Goal: Complete application form: Complete application form

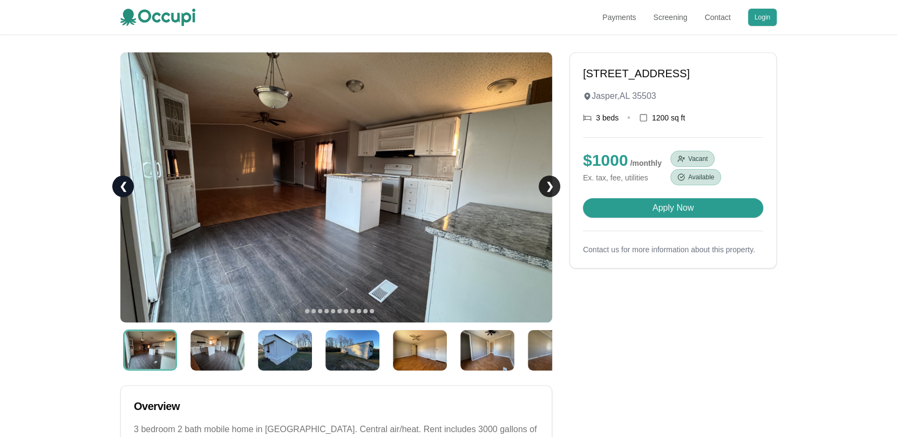
click at [549, 184] on link "❯" at bounding box center [550, 186] width 22 height 22
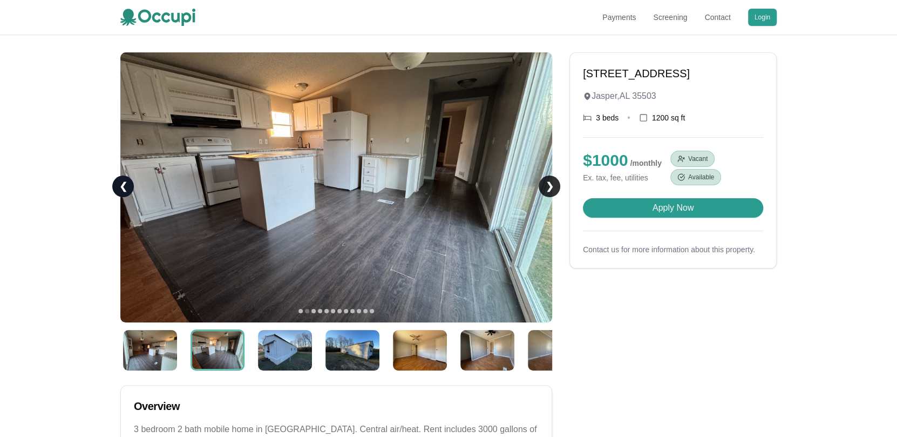
click at [549, 184] on link "❯" at bounding box center [550, 186] width 22 height 22
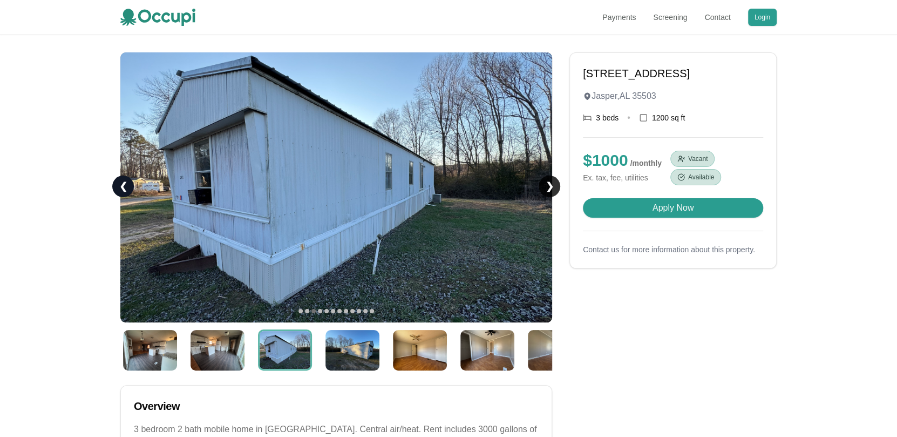
click at [549, 184] on link "❯" at bounding box center [550, 186] width 22 height 22
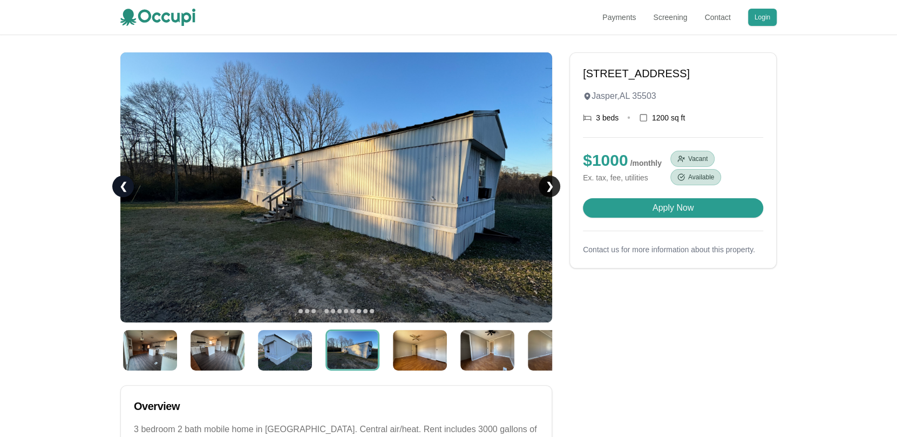
click at [549, 184] on link "❯" at bounding box center [550, 186] width 22 height 22
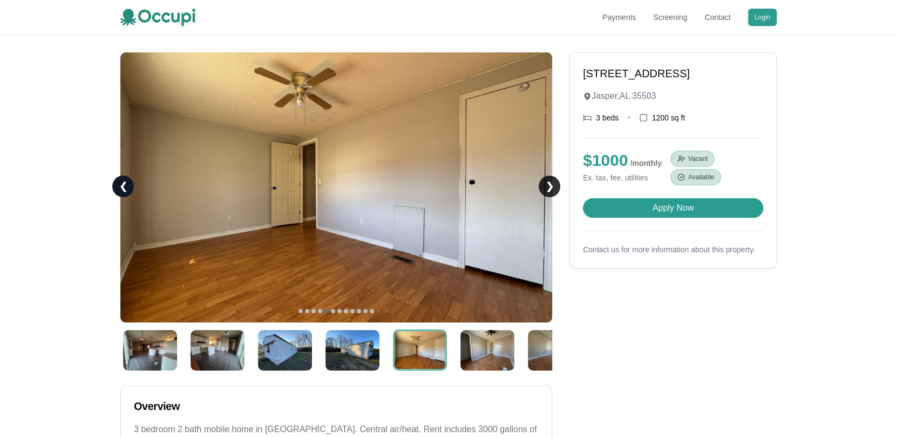
click at [549, 184] on link "❯" at bounding box center [550, 186] width 22 height 22
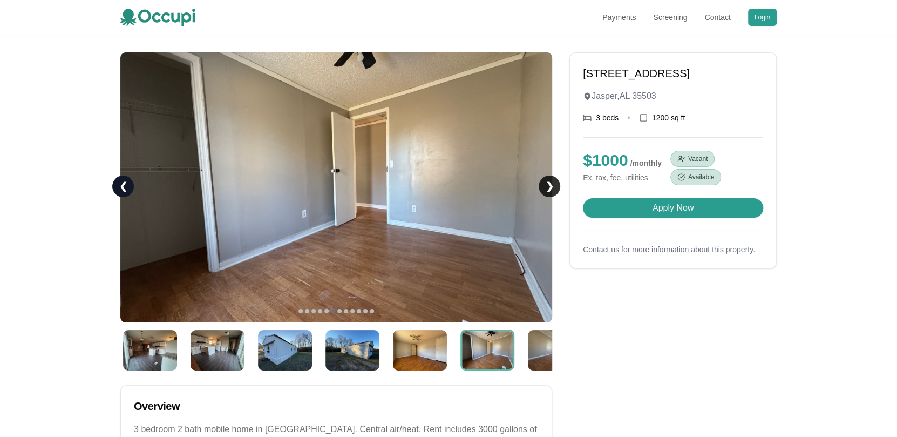
click at [549, 184] on link "❯" at bounding box center [550, 186] width 22 height 22
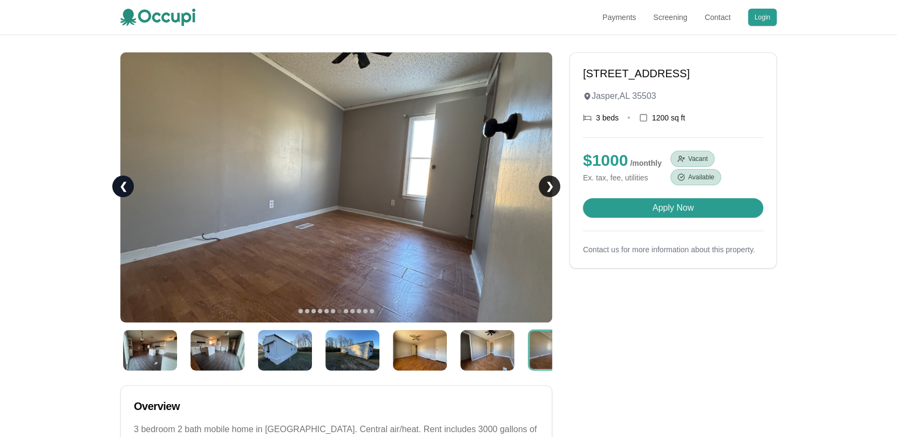
scroll to position [0, 29]
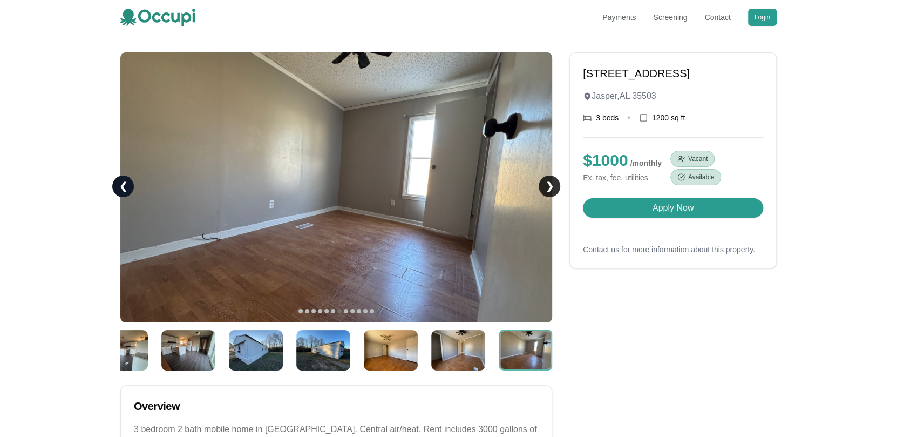
click at [549, 184] on link "❯" at bounding box center [550, 186] width 22 height 22
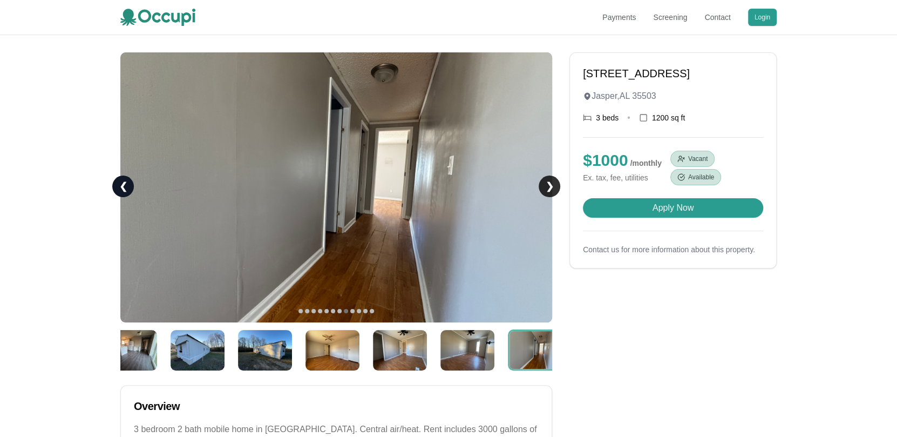
scroll to position [0, 97]
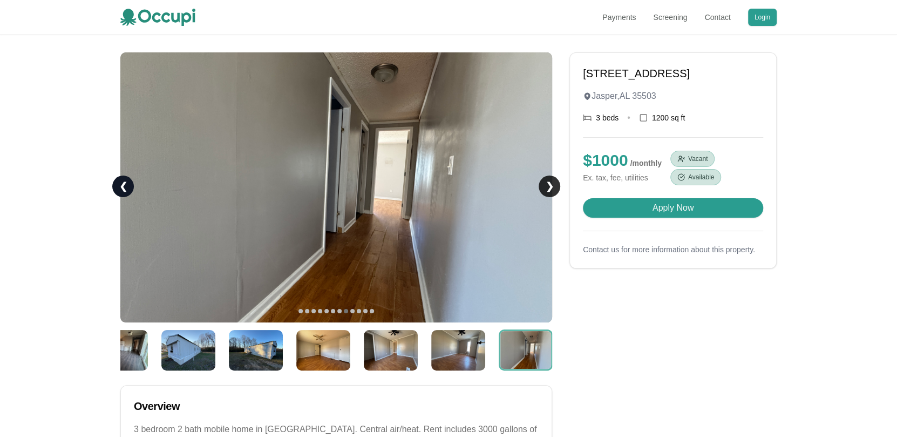
click at [549, 184] on link "❯" at bounding box center [550, 186] width 22 height 22
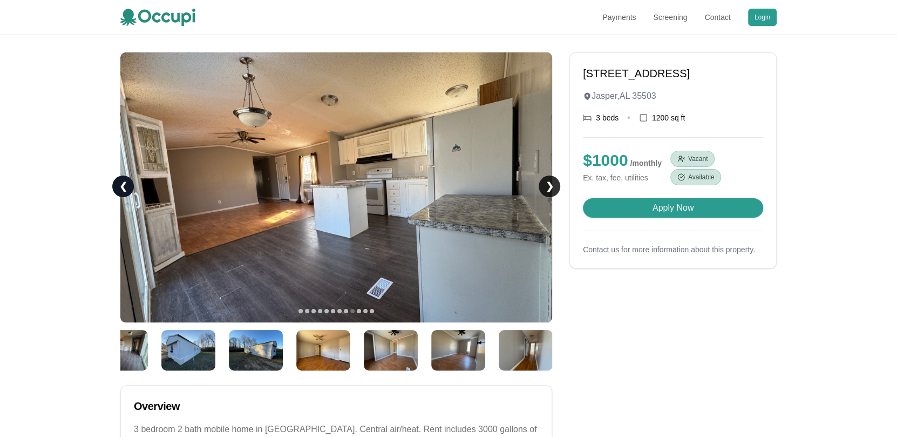
scroll to position [0, 164]
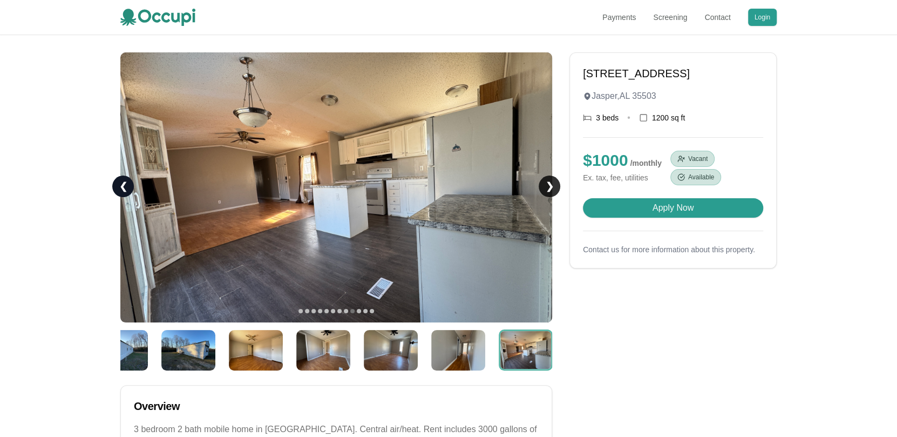
click at [549, 184] on link "❯" at bounding box center [550, 186] width 22 height 22
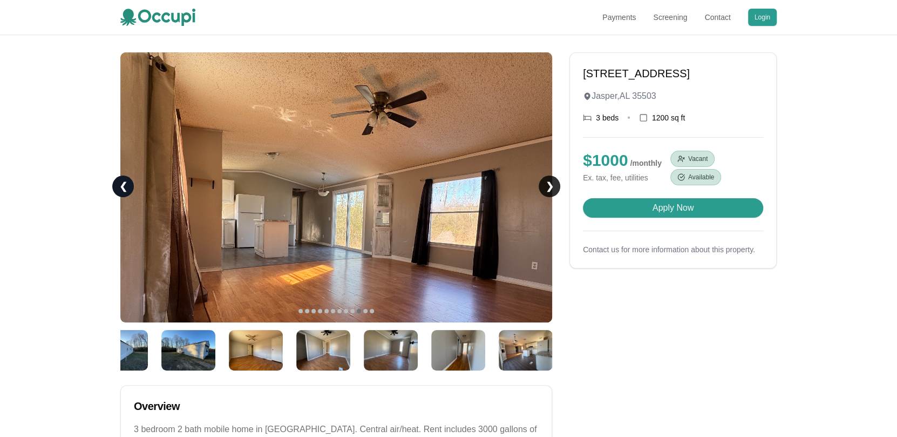
scroll to position [0, 232]
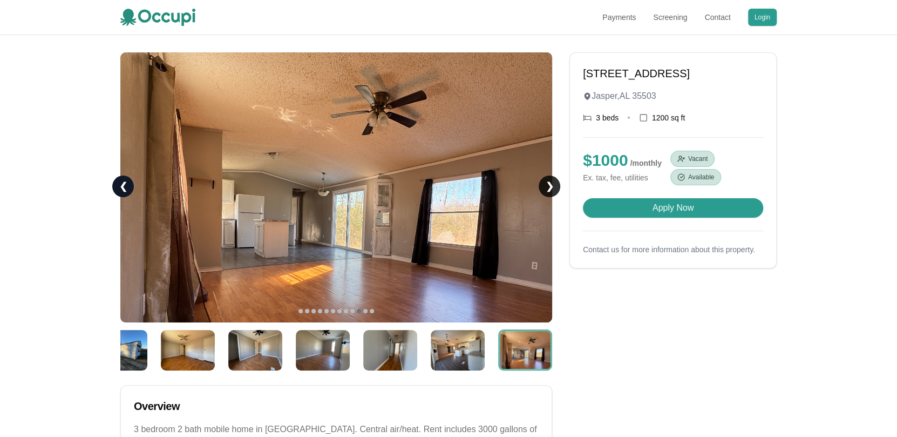
click at [549, 184] on link "❯" at bounding box center [550, 186] width 22 height 22
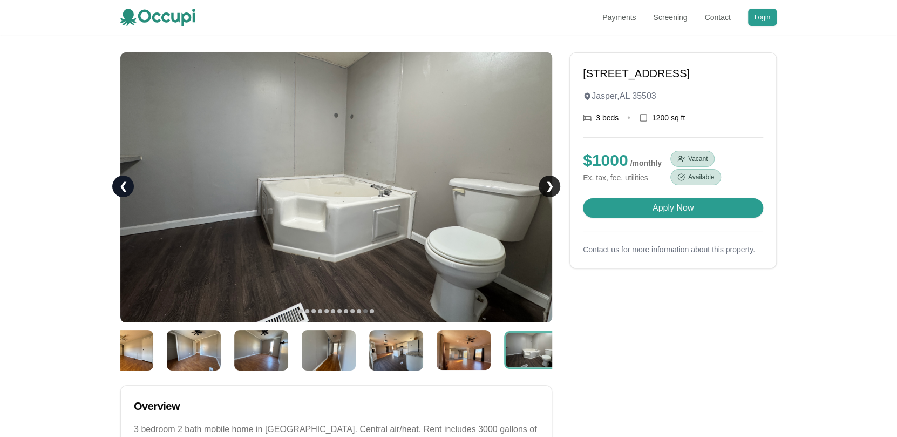
scroll to position [0, 300]
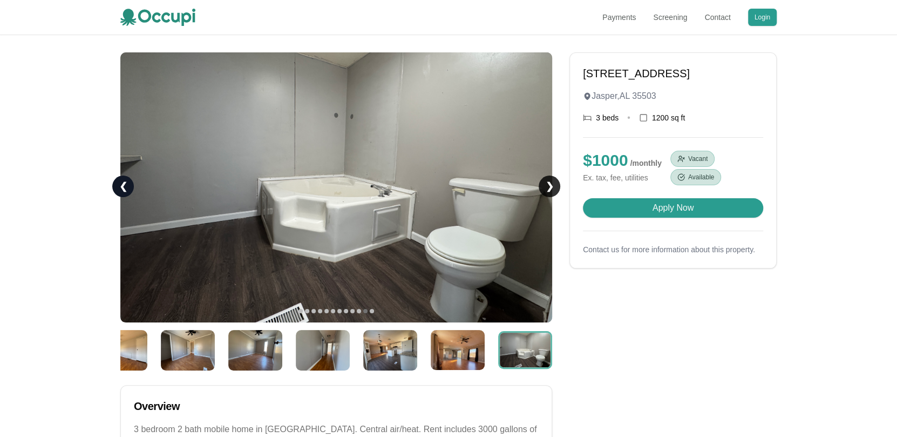
click at [549, 184] on link "❯" at bounding box center [550, 186] width 22 height 22
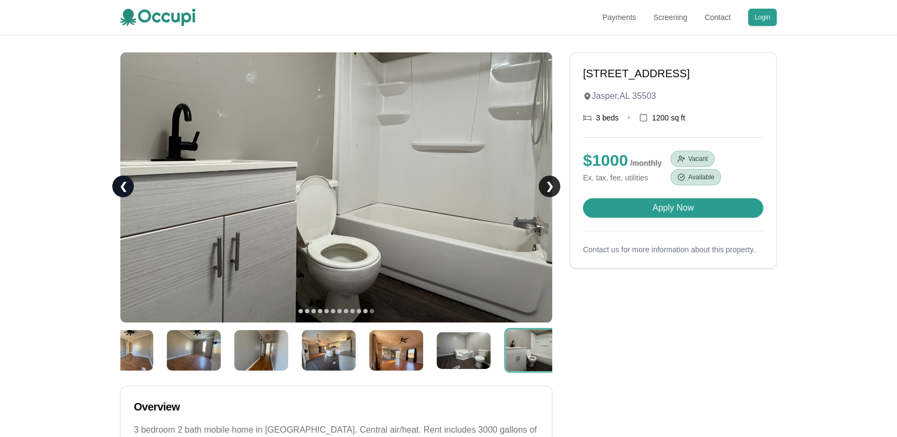
scroll to position [0, 366]
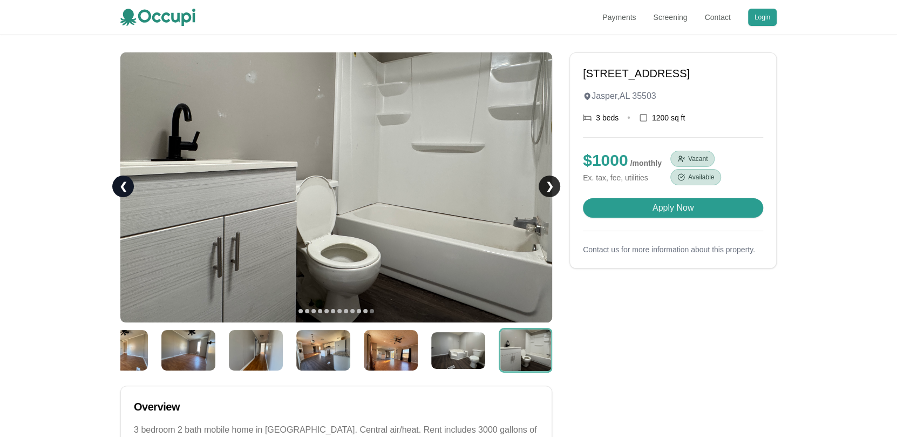
click at [549, 184] on link "❯" at bounding box center [550, 186] width 22 height 22
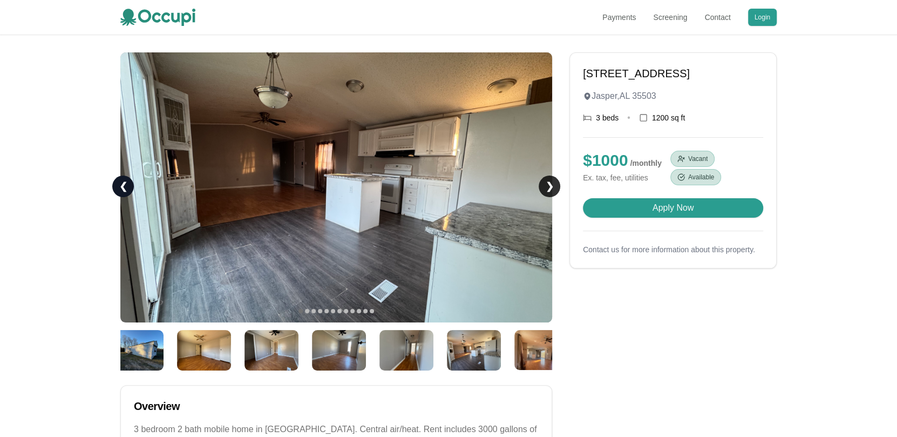
scroll to position [0, 3]
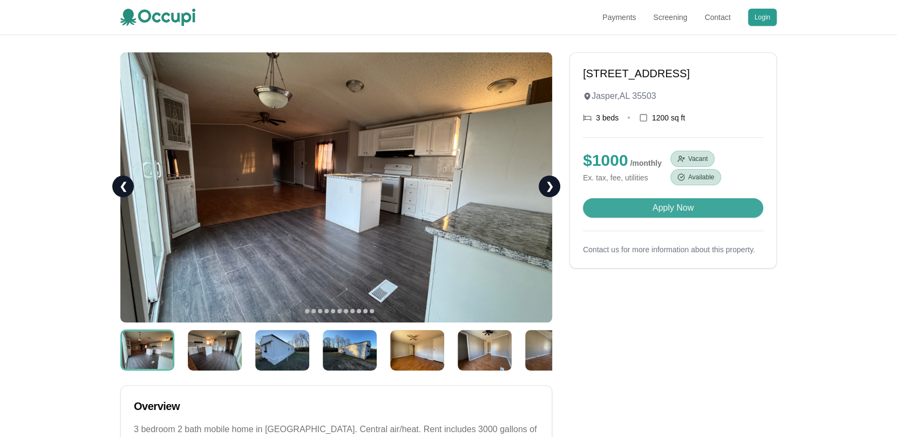
click at [705, 218] on button "Apply Now" at bounding box center [673, 207] width 180 height 19
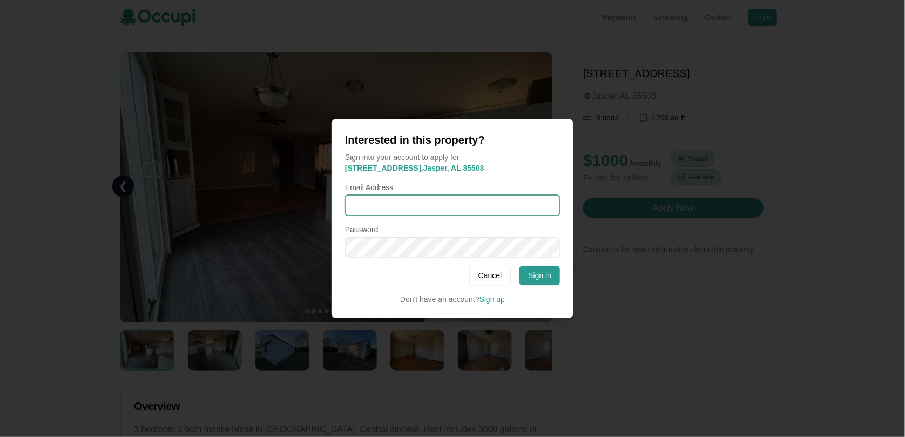
click at [363, 206] on input "Email Address" at bounding box center [452, 205] width 215 height 21
type input "**********"
click at [549, 276] on button "Sign in" at bounding box center [539, 275] width 40 height 19
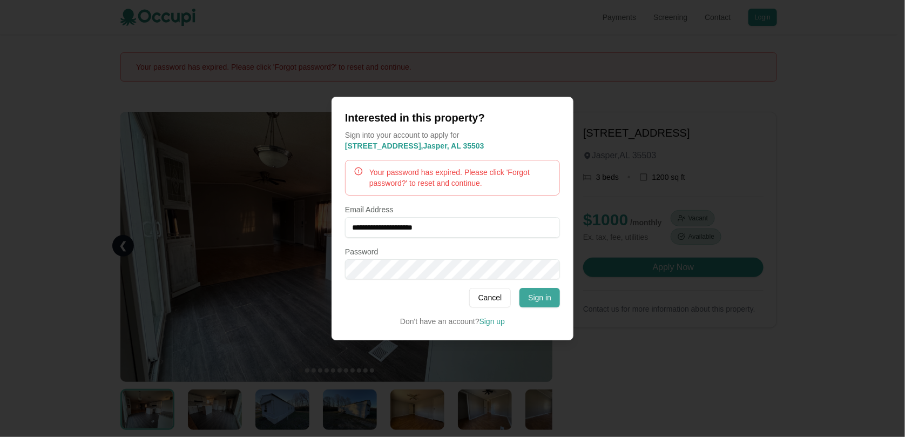
click at [538, 302] on button "Sign in" at bounding box center [539, 297] width 40 height 19
drag, startPoint x: 485, startPoint y: 293, endPoint x: 492, endPoint y: 297, distance: 8.2
click at [485, 294] on button "Cancel" at bounding box center [490, 297] width 42 height 19
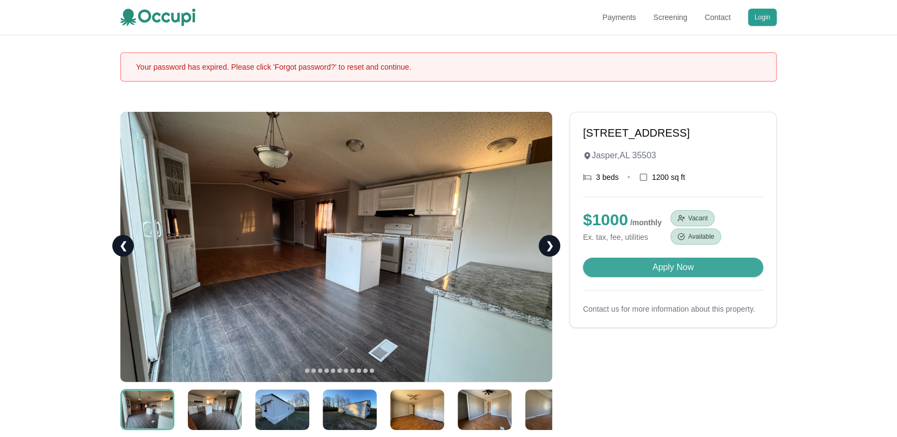
click at [667, 277] on button "Apply Now" at bounding box center [673, 266] width 180 height 19
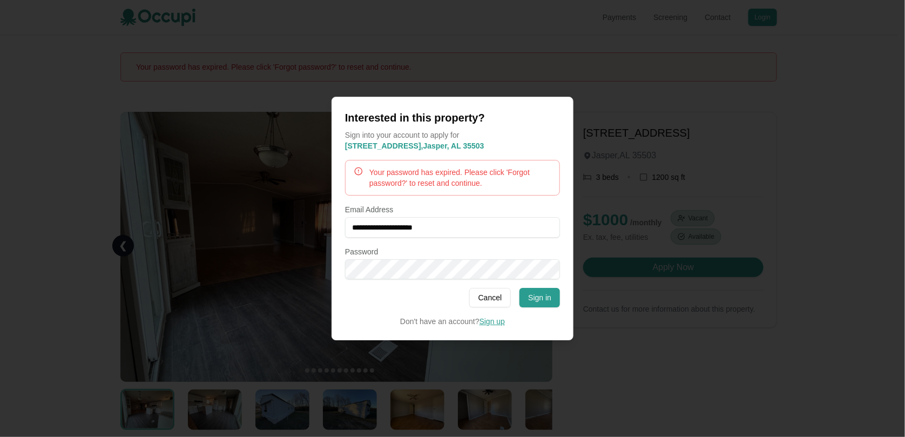
click at [498, 323] on link "Sign up" at bounding box center [491, 321] width 25 height 9
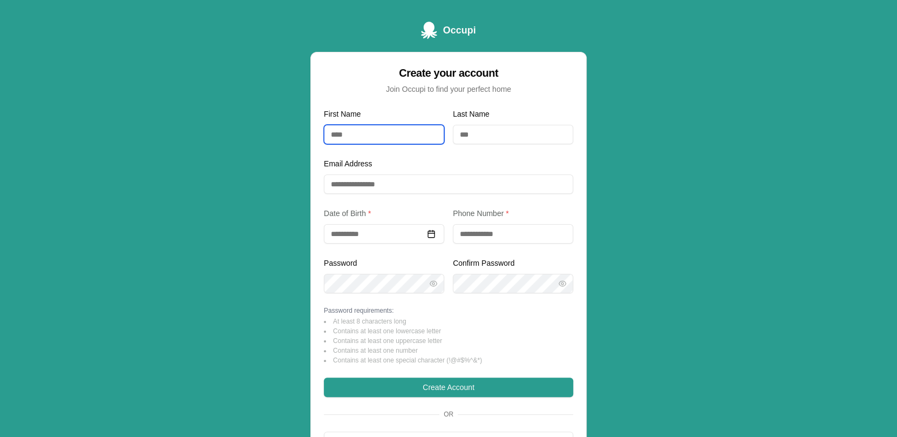
click at [361, 137] on input "First Name" at bounding box center [384, 134] width 120 height 19
type input "******"
type input "*******"
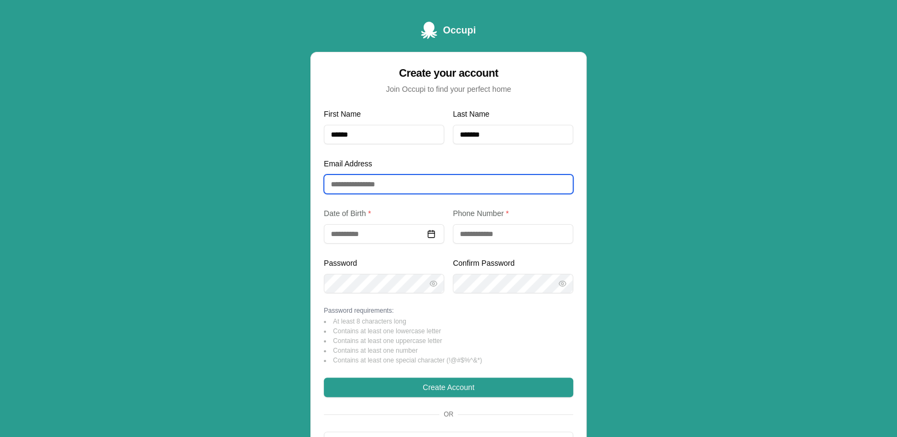
type input "**********"
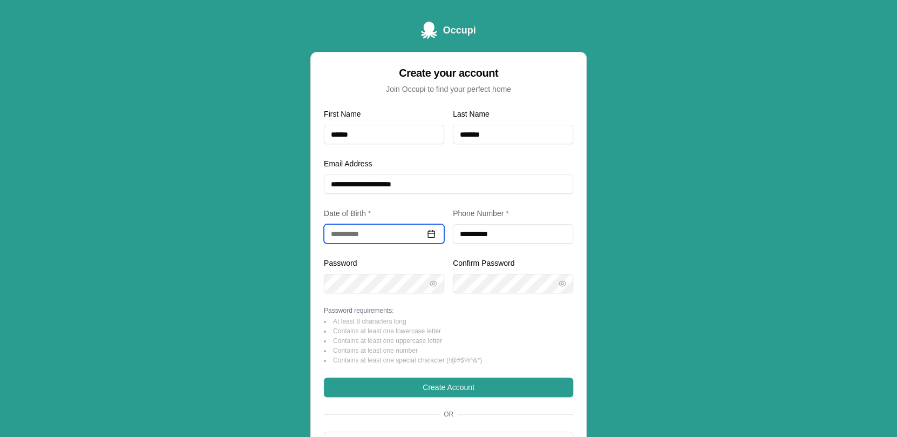
click at [388, 232] on input at bounding box center [384, 233] width 120 height 19
type input "**********"
click at [379, 261] on div "Password" at bounding box center [384, 274] width 120 height 37
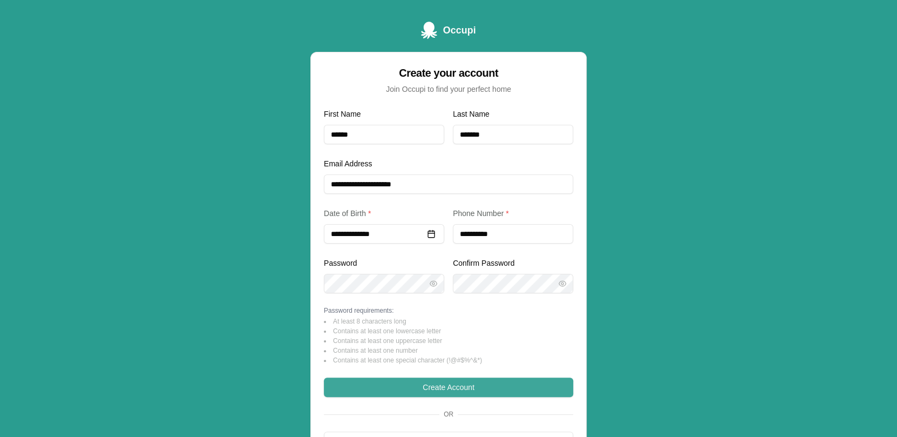
click at [490, 386] on button "Create Account" at bounding box center [448, 386] width 249 height 19
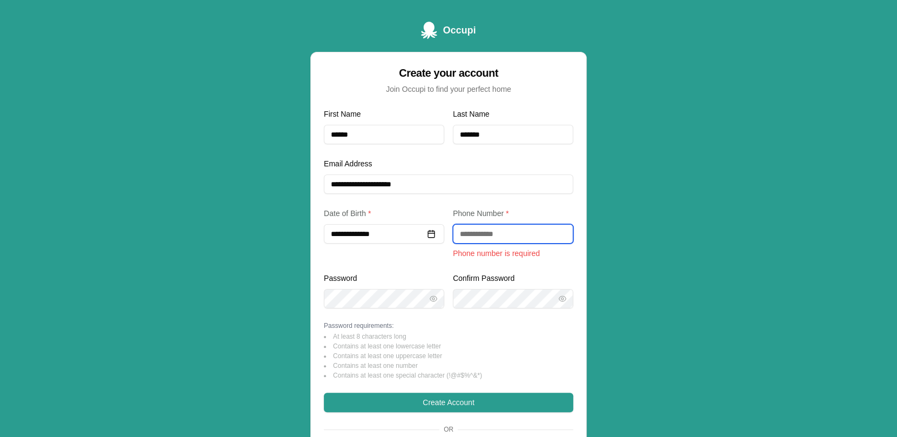
click at [506, 235] on input "tel" at bounding box center [513, 233] width 120 height 19
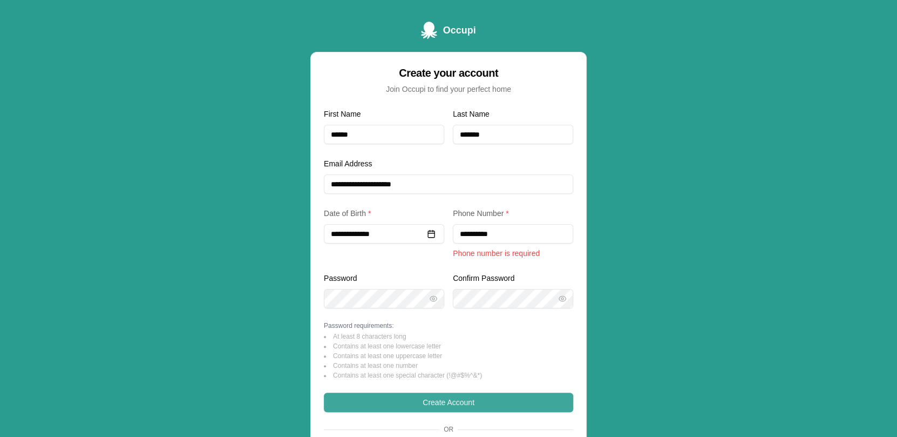
type input "**********"
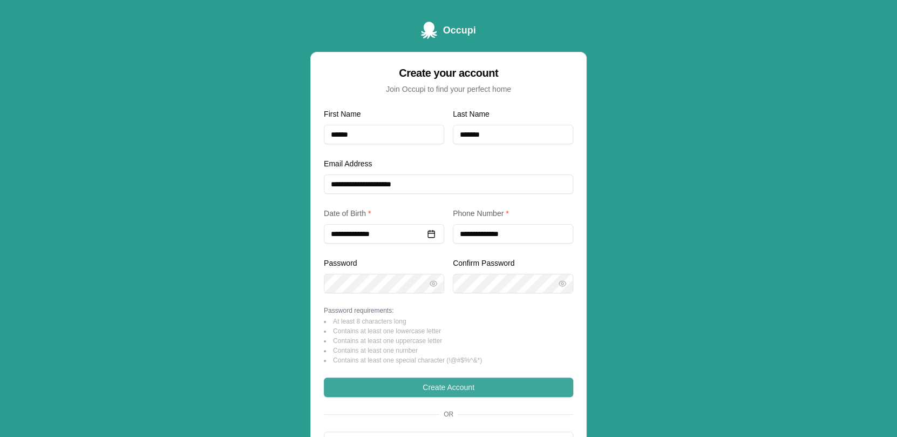
click at [481, 402] on form "**********" at bounding box center [448, 278] width 249 height 343
click at [473, 385] on button "Create Account" at bounding box center [448, 386] width 249 height 19
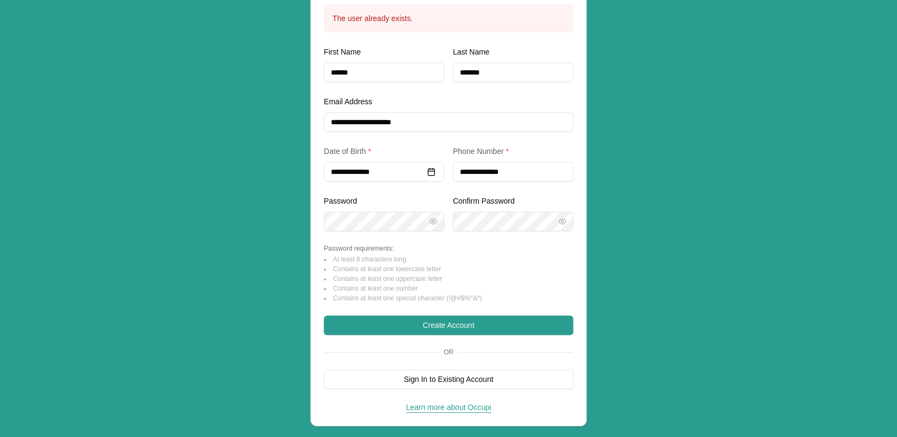
scroll to position [105, 0]
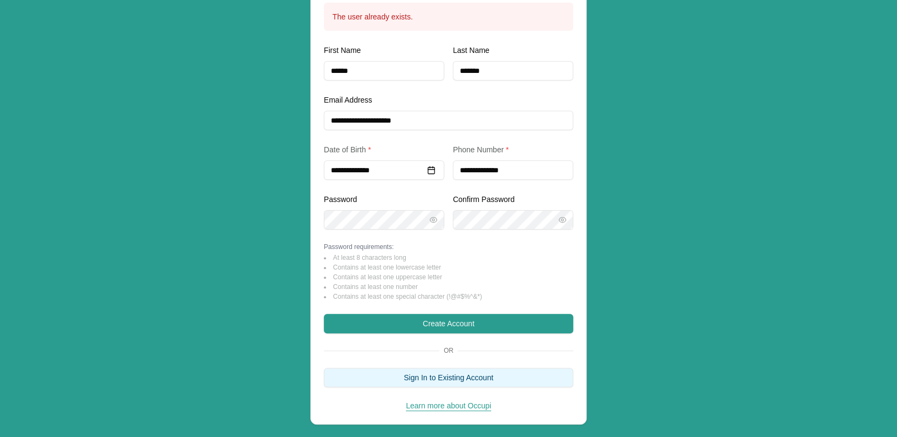
click at [440, 376] on button "Sign In to Existing Account" at bounding box center [448, 377] width 249 height 19
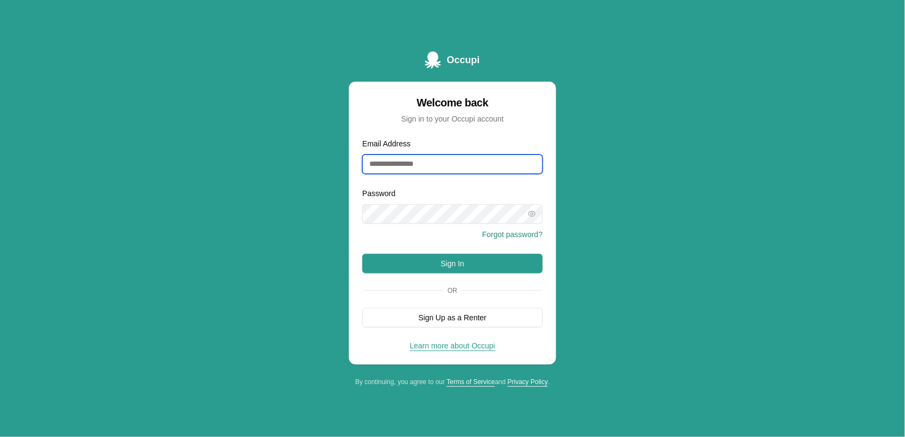
click at [449, 163] on input "Email Address" at bounding box center [452, 163] width 180 height 19
type input "**********"
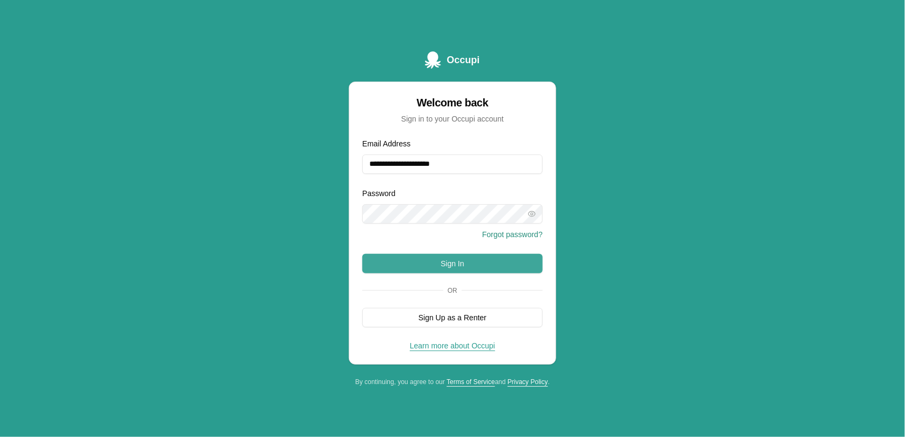
click at [470, 266] on button "Sign In" at bounding box center [452, 263] width 180 height 19
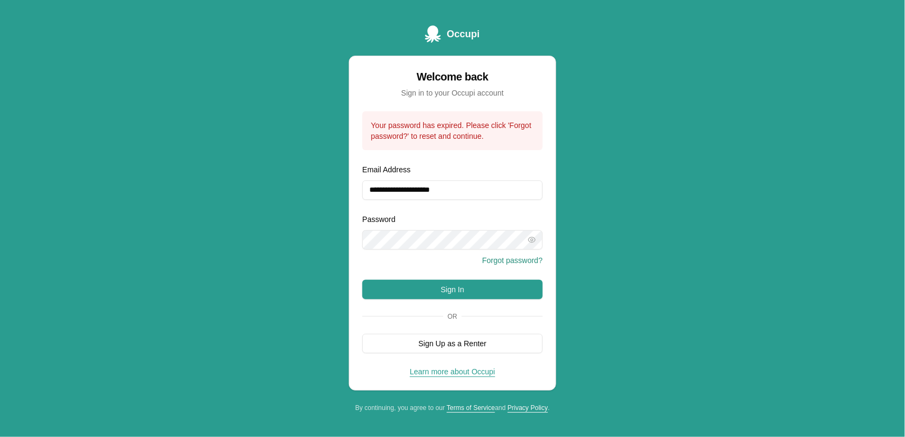
click at [587, 167] on div "**********" at bounding box center [452, 218] width 905 height 437
click at [515, 262] on button "Forgot password?" at bounding box center [512, 260] width 60 height 11
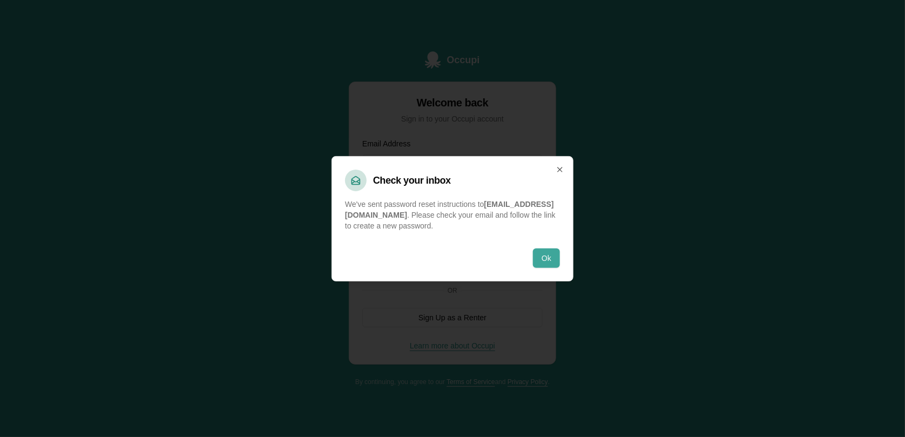
click at [547, 256] on button "Ok" at bounding box center [546, 257] width 27 height 19
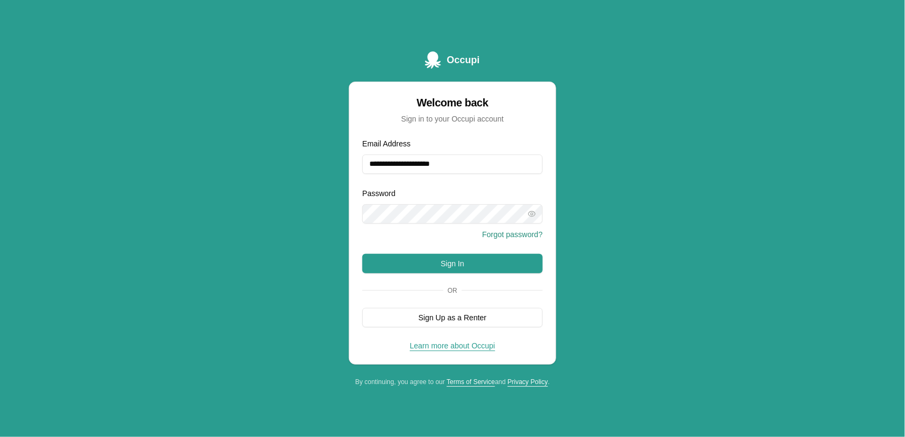
click at [608, 110] on div "**********" at bounding box center [452, 218] width 905 height 437
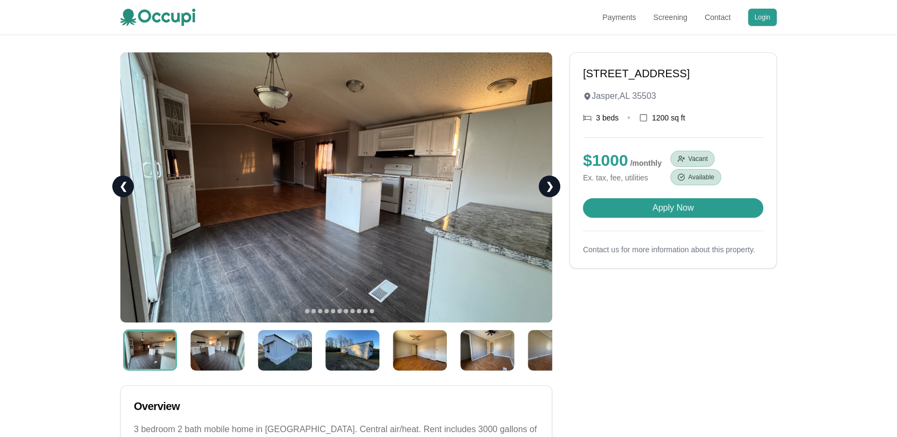
drag, startPoint x: 707, startPoint y: 74, endPoint x: 581, endPoint y: 77, distance: 125.2
click at [583, 77] on h1 "[STREET_ADDRESS]" at bounding box center [673, 73] width 180 height 15
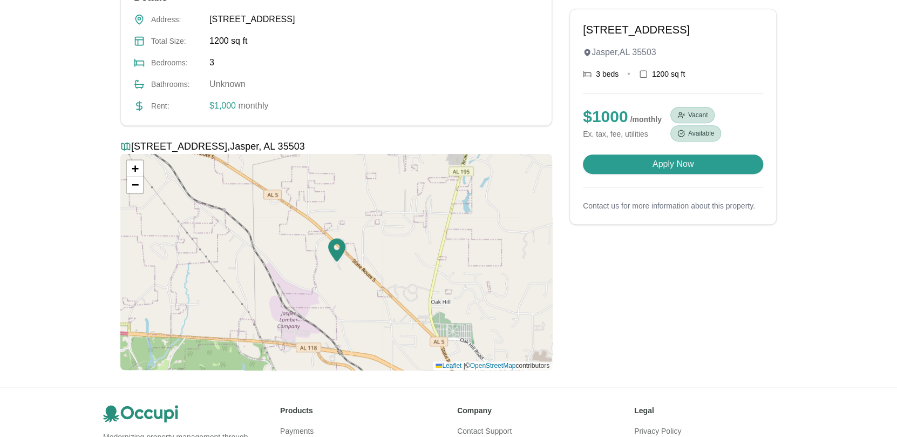
scroll to position [532, 0]
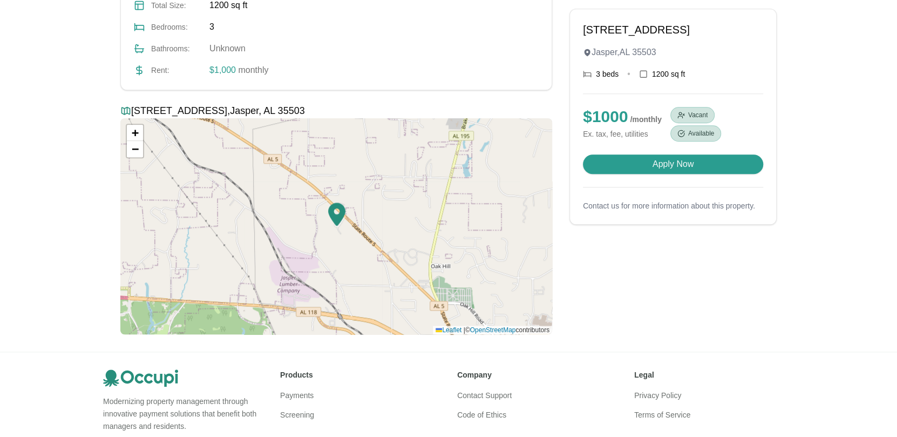
click at [337, 215] on img at bounding box center [336, 214] width 17 height 24
click at [332, 203] on img at bounding box center [336, 214] width 17 height 24
click at [138, 131] on span "+" at bounding box center [135, 132] width 7 height 13
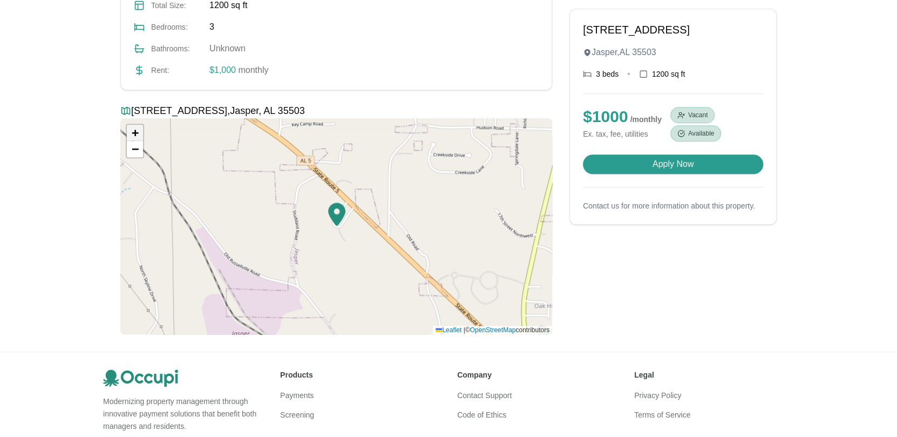
click at [138, 131] on span "+" at bounding box center [135, 132] width 7 height 13
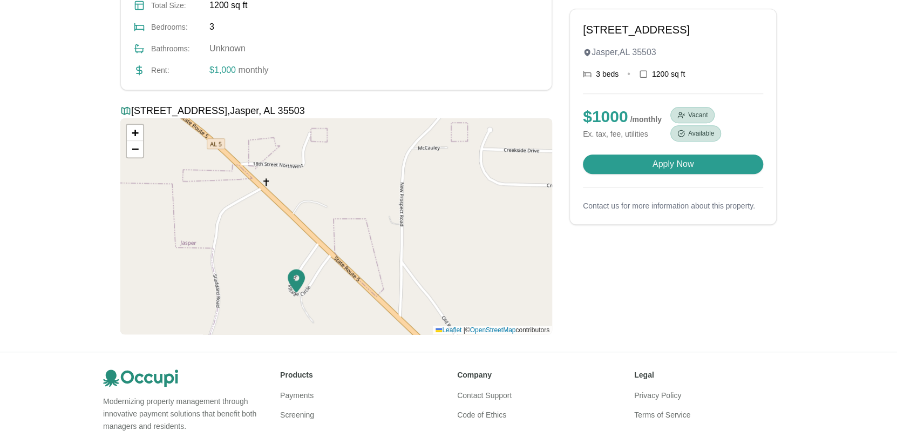
drag, startPoint x: 463, startPoint y: 175, endPoint x: 422, endPoint y: 241, distance: 77.8
click at [422, 241] on div "+ − Leaflet | © OpenStreetMap contributors" at bounding box center [336, 226] width 432 height 216
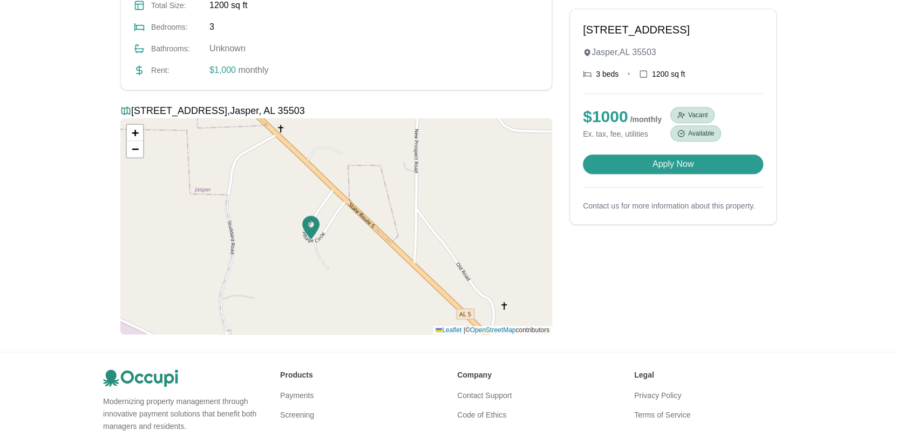
drag, startPoint x: 422, startPoint y: 241, endPoint x: 437, endPoint y: 188, distance: 55.4
click at [437, 188] on div "+ − Leaflet | © OpenStreetMap contributors" at bounding box center [336, 226] width 432 height 216
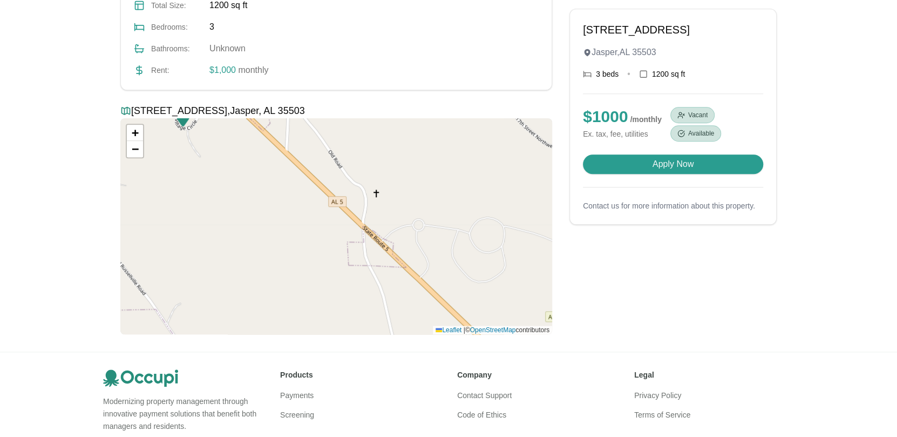
drag, startPoint x: 487, startPoint y: 248, endPoint x: 359, endPoint y: 136, distance: 170.2
click at [359, 136] on div "+ − Leaflet | © OpenStreetMap contributors" at bounding box center [336, 226] width 432 height 216
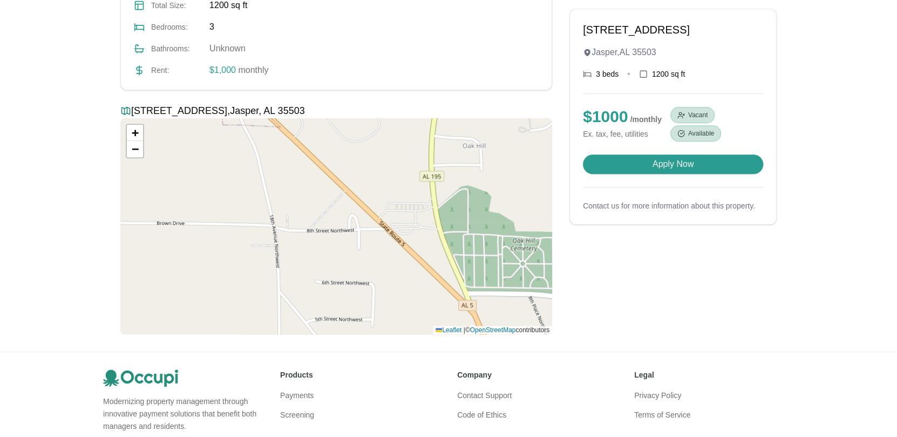
drag, startPoint x: 482, startPoint y: 258, endPoint x: 356, endPoint y: 118, distance: 188.4
click at [356, 118] on div "+ − Leaflet | © OpenStreetMap contributors" at bounding box center [336, 226] width 432 height 216
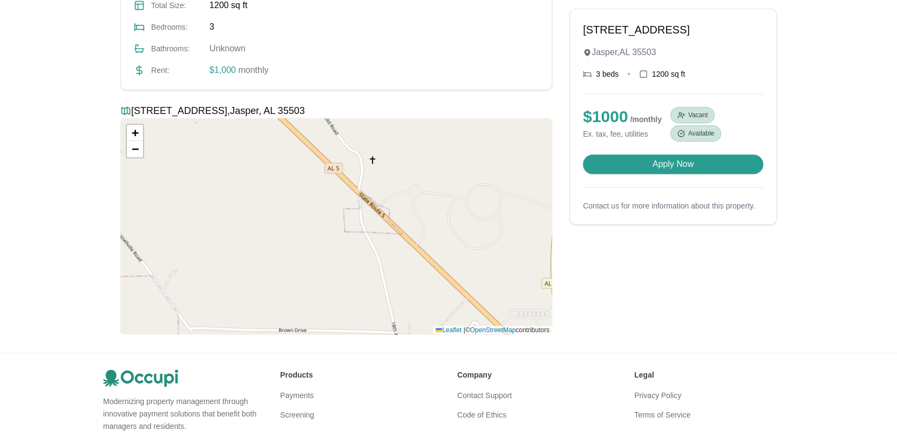
drag, startPoint x: 362, startPoint y: 167, endPoint x: 485, endPoint y: 275, distance: 163.3
click at [485, 275] on div "+ − Leaflet | © OpenStreetMap contributors" at bounding box center [336, 226] width 432 height 216
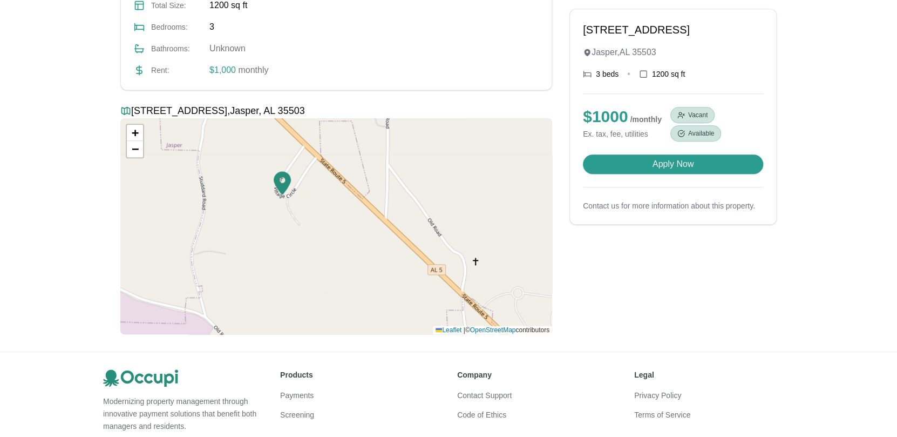
drag, startPoint x: 384, startPoint y: 186, endPoint x: 487, endPoint y: 286, distance: 143.5
click at [487, 286] on div "+ − Leaflet | © OpenStreetMap contributors" at bounding box center [336, 226] width 432 height 216
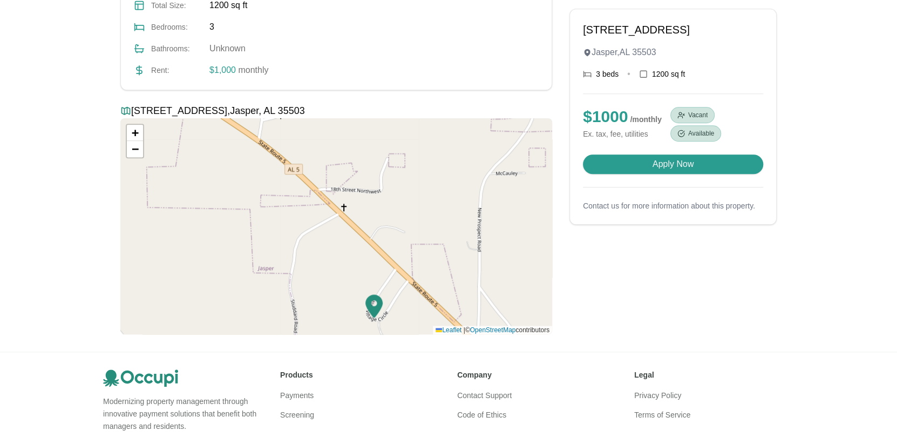
drag, startPoint x: 411, startPoint y: 163, endPoint x: 503, endPoint y: 286, distance: 153.5
click at [503, 286] on div "+ − Leaflet | © OpenStreetMap contributors" at bounding box center [336, 226] width 432 height 216
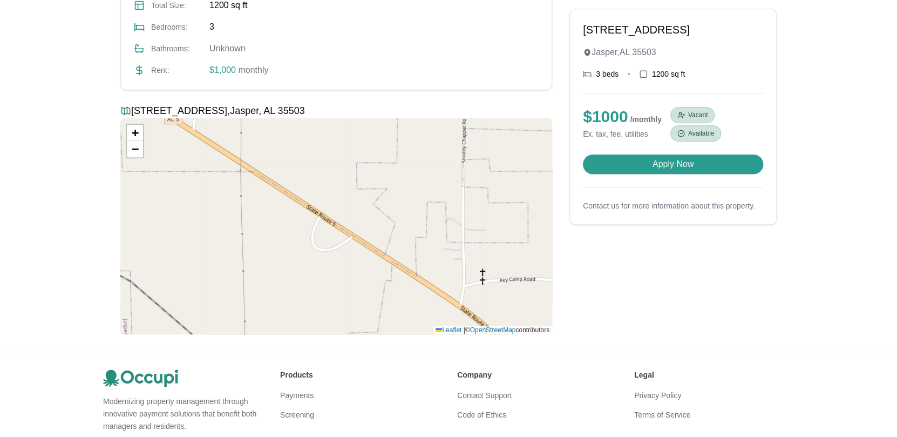
drag, startPoint x: 380, startPoint y: 218, endPoint x: 582, endPoint y: 384, distance: 261.2
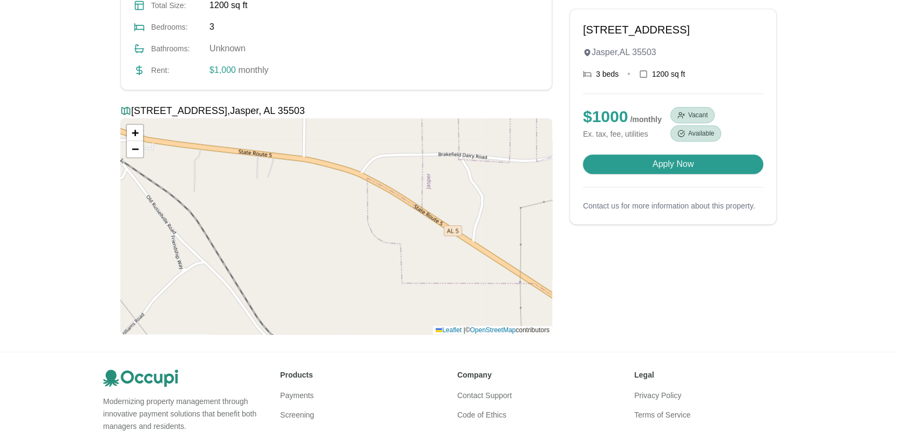
drag, startPoint x: 297, startPoint y: 175, endPoint x: 589, endPoint y: 300, distance: 318.0
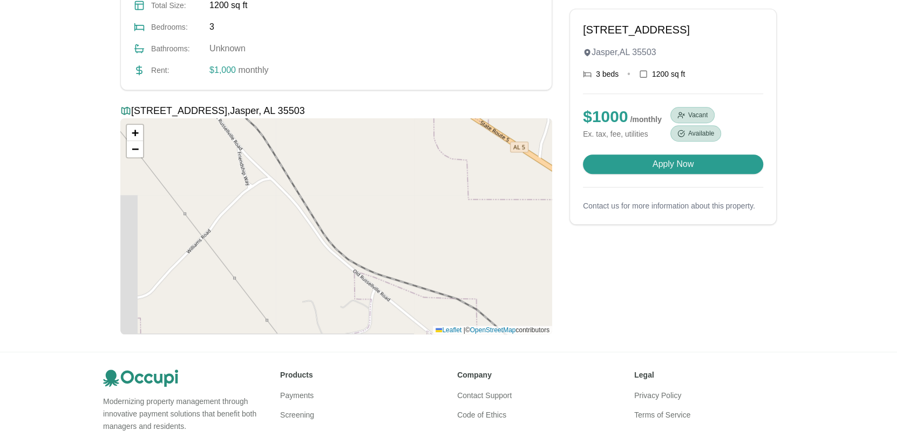
drag, startPoint x: 226, startPoint y: 189, endPoint x: 219, endPoint y: 49, distance: 139.9
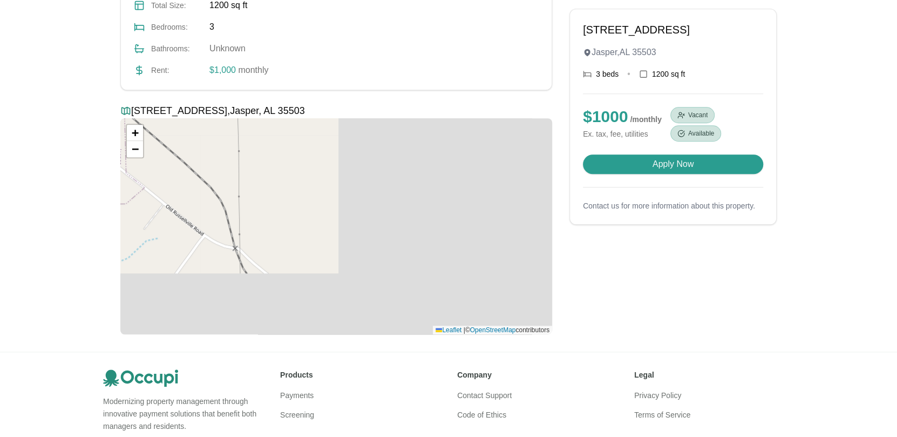
drag, startPoint x: 478, startPoint y: 247, endPoint x: 126, endPoint y: 44, distance: 406.4
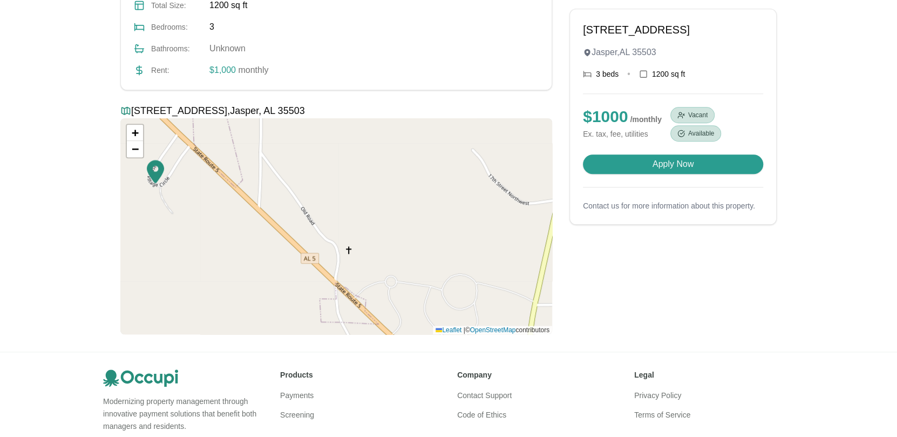
drag, startPoint x: 469, startPoint y: 222, endPoint x: 122, endPoint y: 150, distance: 354.5
click at [122, 150] on div "+ − Leaflet | © OpenStreetMap contributors" at bounding box center [336, 226] width 432 height 216
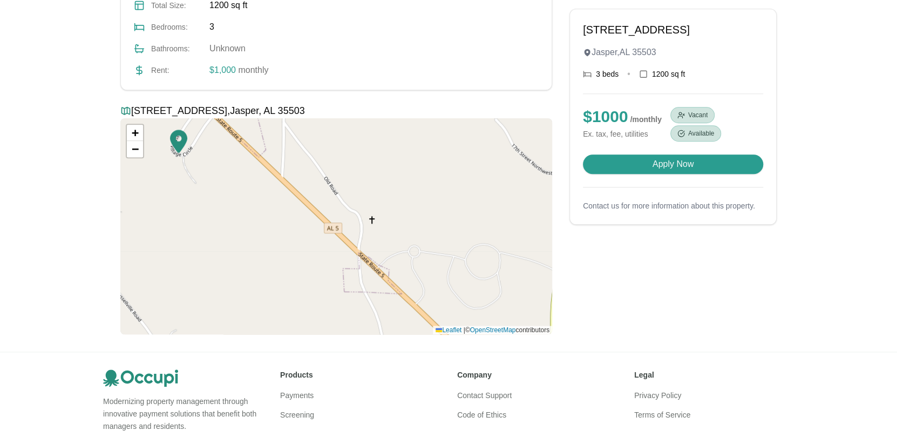
drag, startPoint x: 359, startPoint y: 188, endPoint x: 382, endPoint y: 158, distance: 38.1
click at [382, 158] on div "+ − Leaflet | © OpenStreetMap contributors" at bounding box center [336, 226] width 432 height 216
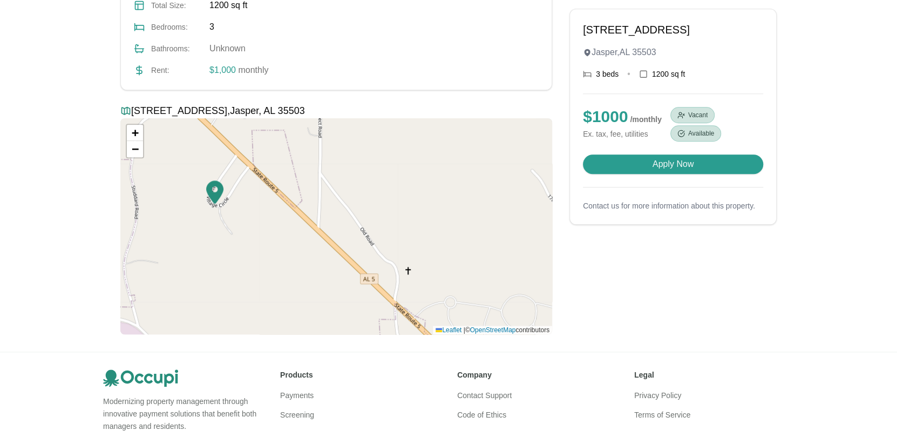
drag, startPoint x: 415, startPoint y: 196, endPoint x: 451, endPoint y: 247, distance: 62.3
click at [451, 247] on div "+ − Leaflet | © OpenStreetMap contributors" at bounding box center [336, 226] width 432 height 216
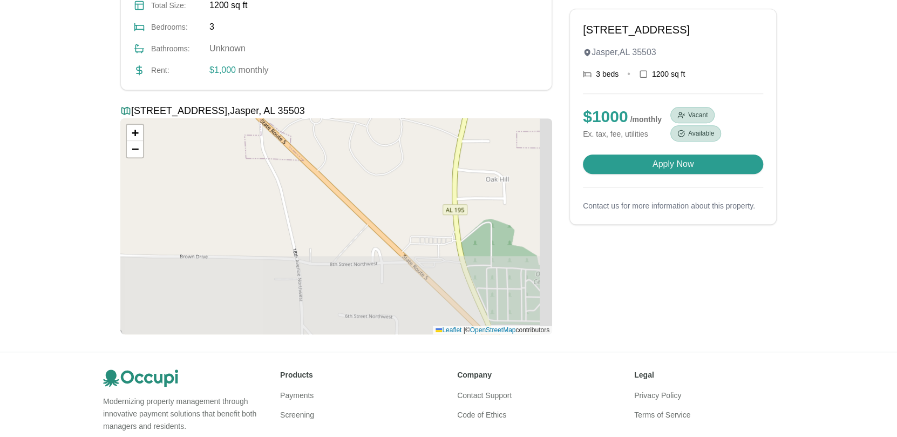
drag, startPoint x: 467, startPoint y: 296, endPoint x: 332, endPoint y: 112, distance: 227.9
click at [332, 112] on div "205 Castle Village Circle , Jasper , AL 35503 + − Leaflet | © OpenStreetMap con…" at bounding box center [336, 218] width 432 height 231
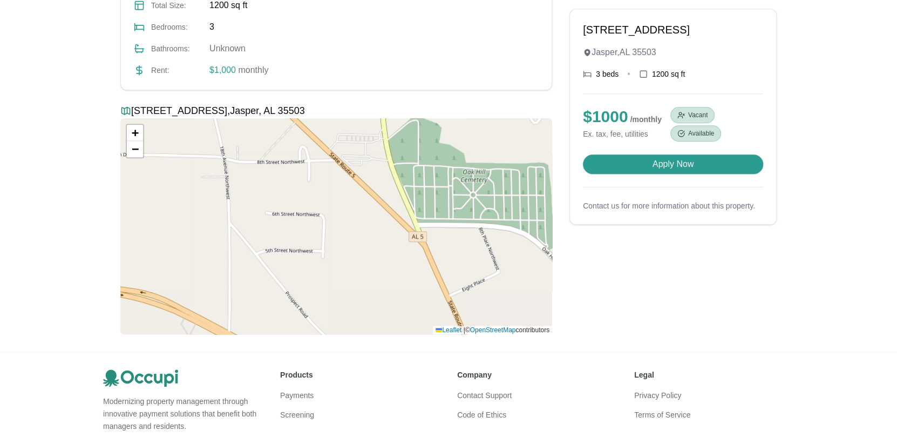
drag, startPoint x: 439, startPoint y: 260, endPoint x: 366, endPoint y: 158, distance: 125.4
click at [366, 158] on div "+ − Leaflet | © OpenStreetMap contributors" at bounding box center [336, 226] width 432 height 216
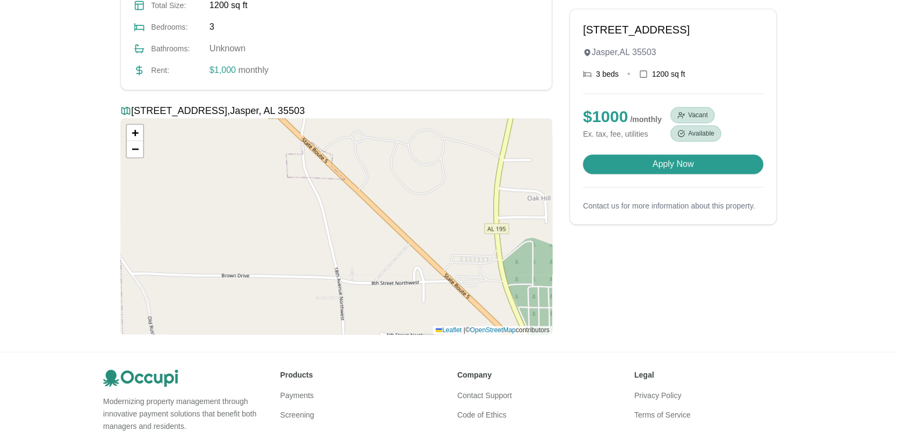
drag, startPoint x: 324, startPoint y: 127, endPoint x: 438, endPoint y: 248, distance: 166.5
click at [438, 248] on div "+ − Leaflet | © OpenStreetMap contributors" at bounding box center [336, 226] width 432 height 216
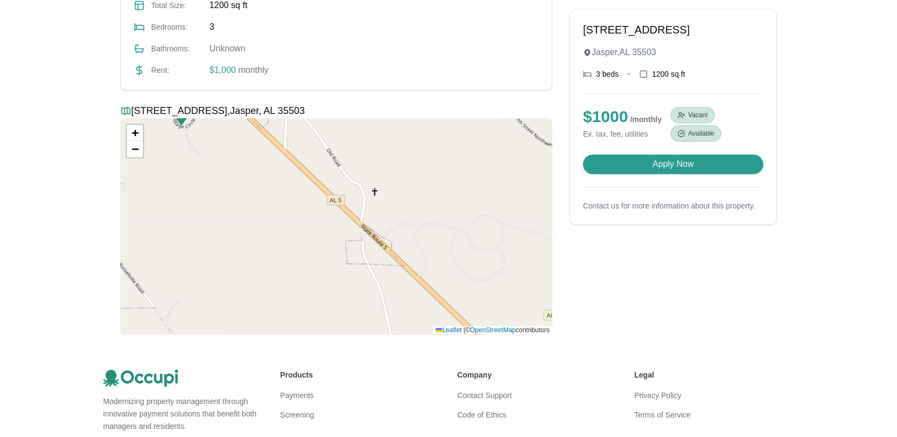
drag, startPoint x: 370, startPoint y: 149, endPoint x: 429, endPoint y: 235, distance: 104.8
click at [429, 235] on div "+ − Leaflet | © OpenStreetMap contributors" at bounding box center [336, 226] width 432 height 216
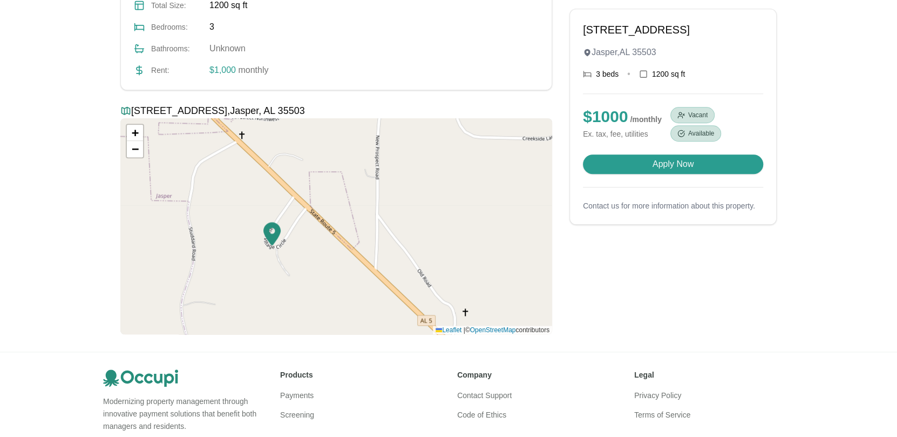
drag, startPoint x: 370, startPoint y: 149, endPoint x: 460, endPoint y: 269, distance: 150.7
click at [460, 269] on div "+ − Leaflet | © OpenStreetMap contributors" at bounding box center [336, 226] width 432 height 216
click at [450, 169] on div "+ − Leaflet | © OpenStreetMap contributors" at bounding box center [336, 226] width 432 height 216
